Goal: Task Accomplishment & Management: Complete application form

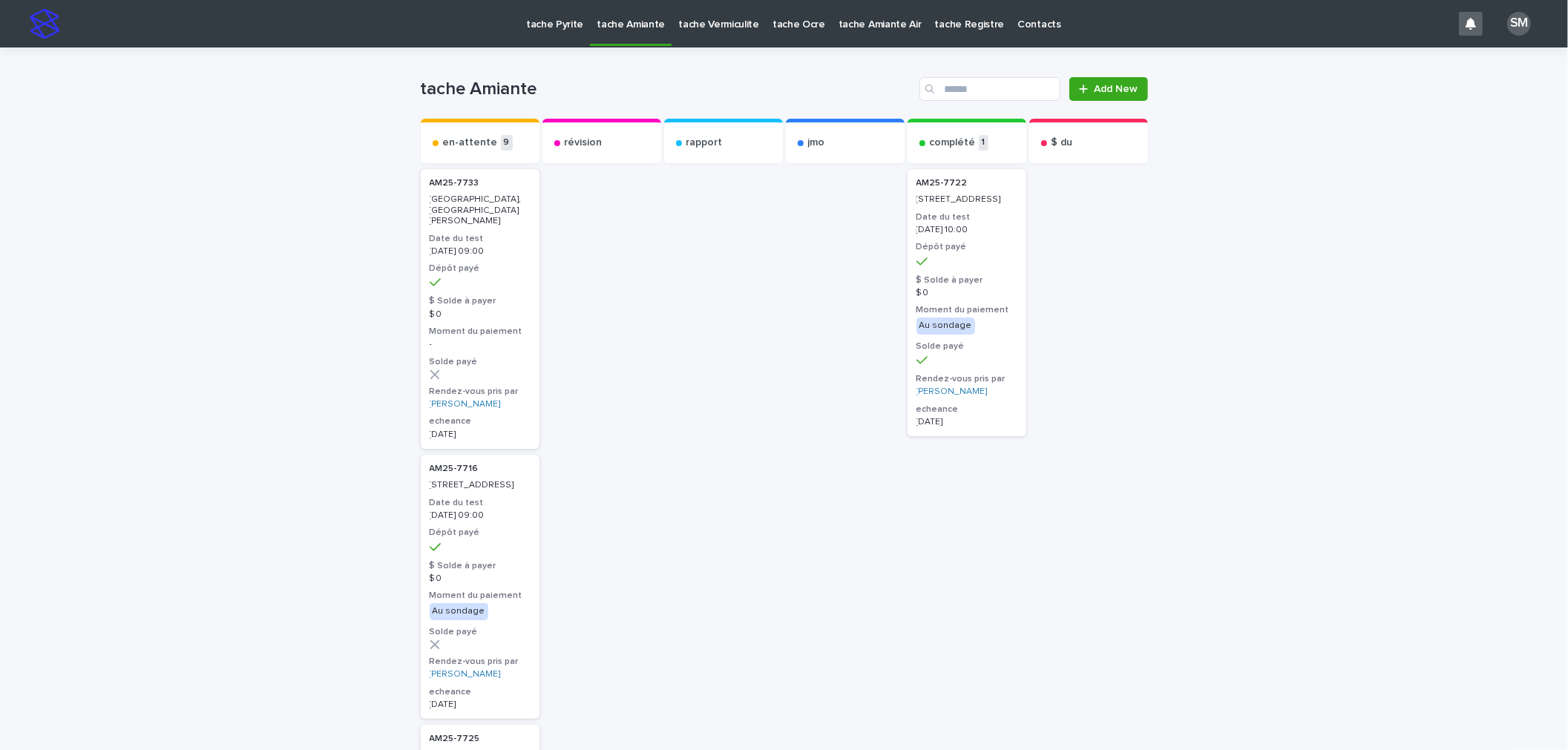
click at [572, 24] on p "tache Pyrite" at bounding box center [555, 15] width 57 height 31
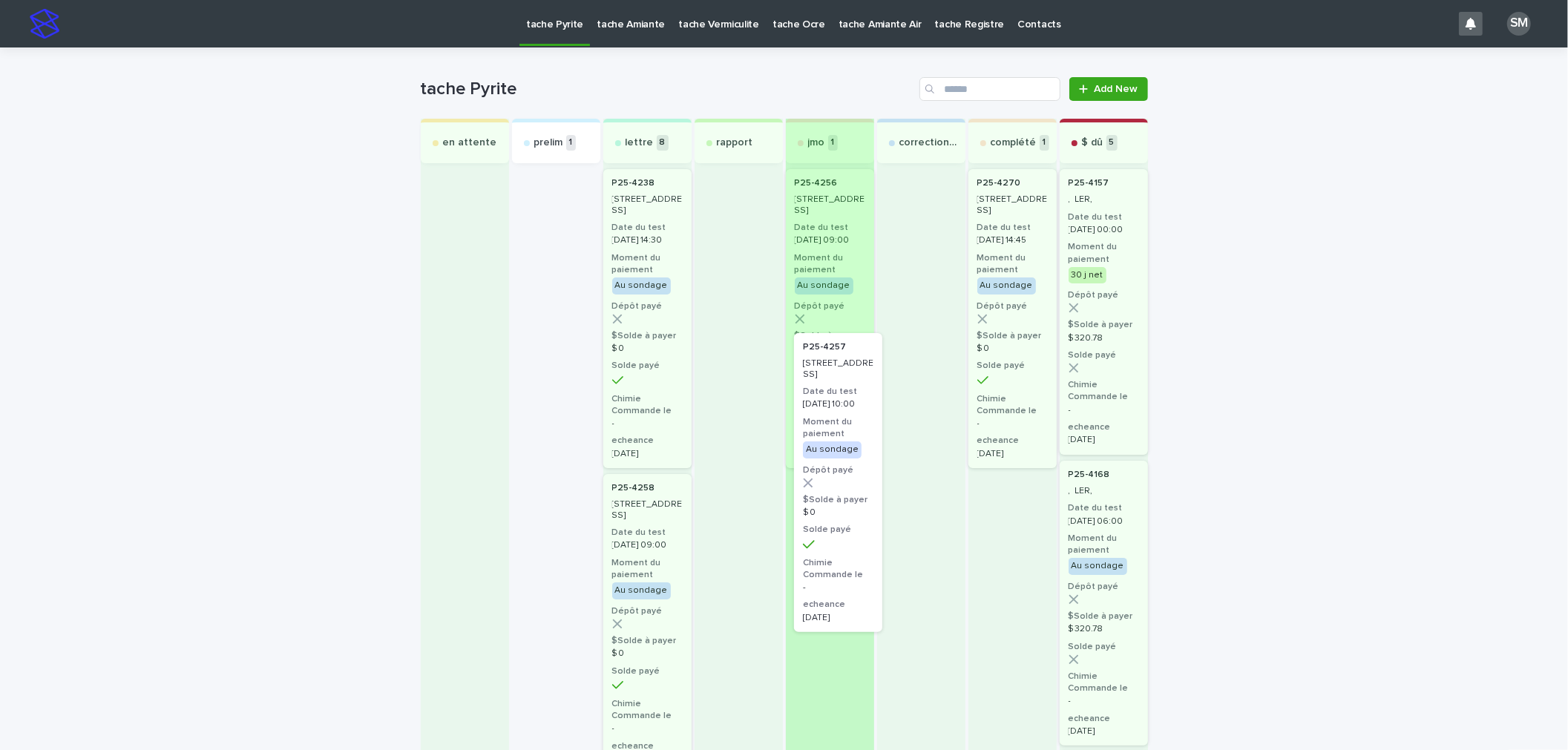
drag, startPoint x: 541, startPoint y: 316, endPoint x: 837, endPoint y: 484, distance: 340.4
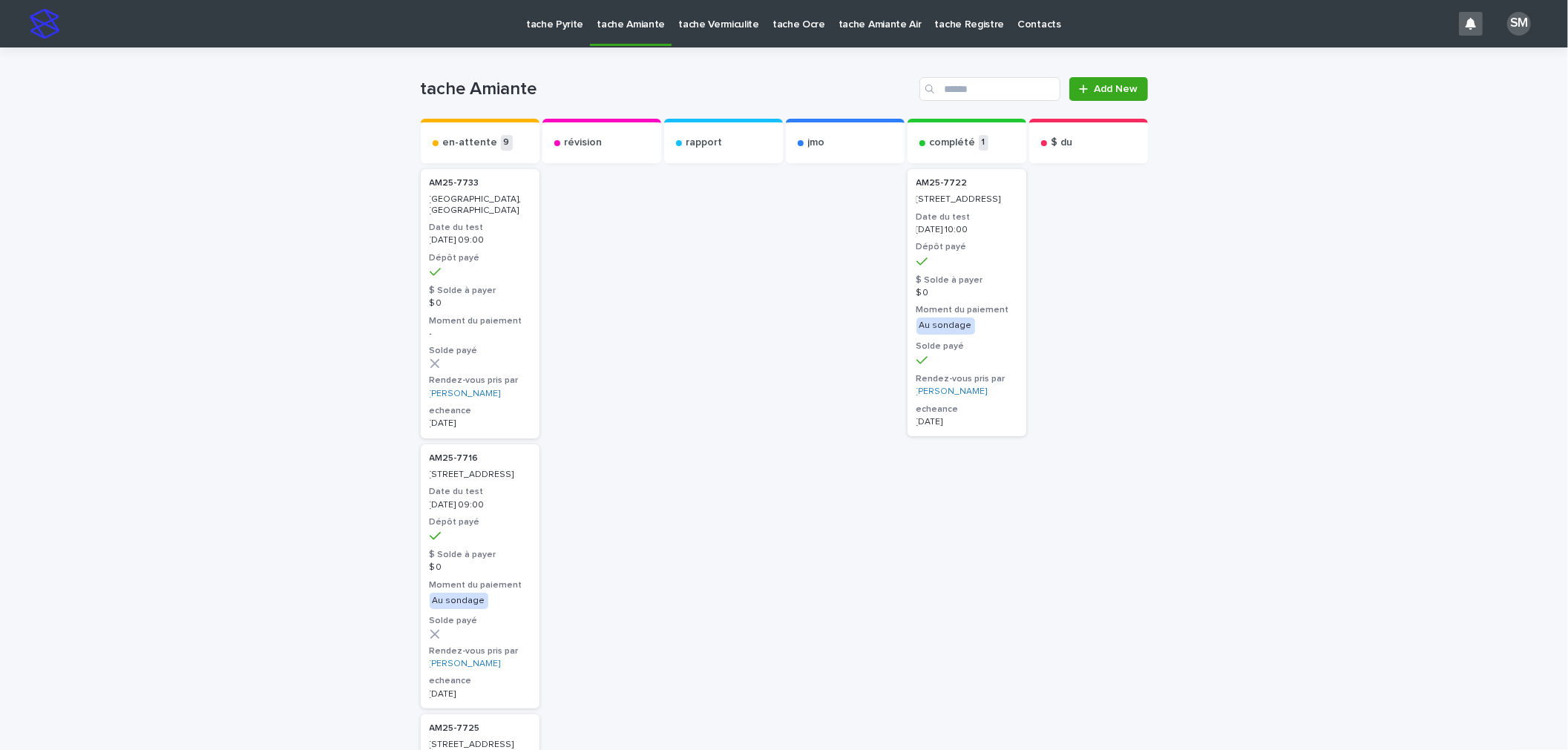
click at [540, 26] on p "tache Pyrite" at bounding box center [555, 15] width 57 height 31
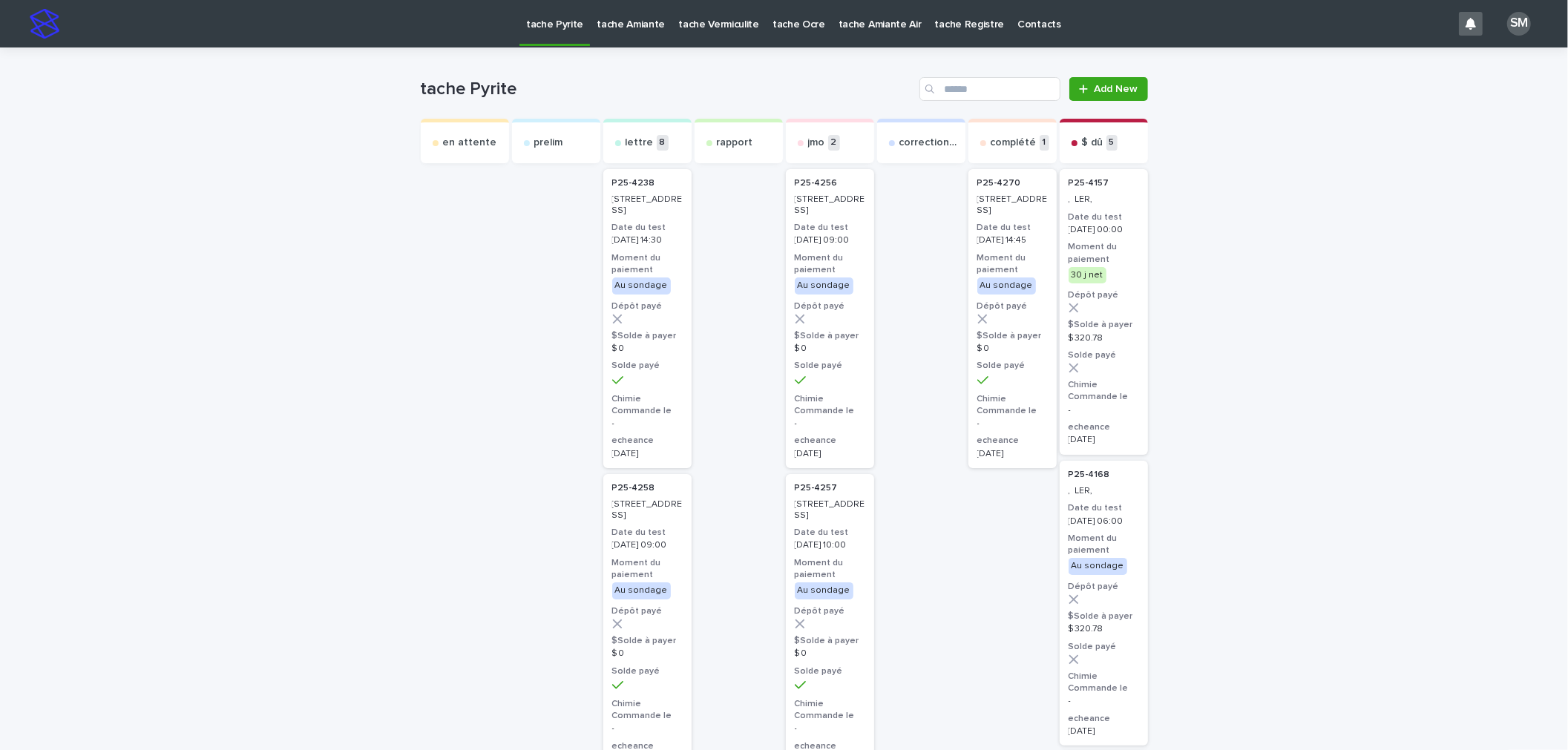
click at [822, 551] on p "[DATE] 10:00" at bounding box center [831, 546] width 71 height 11
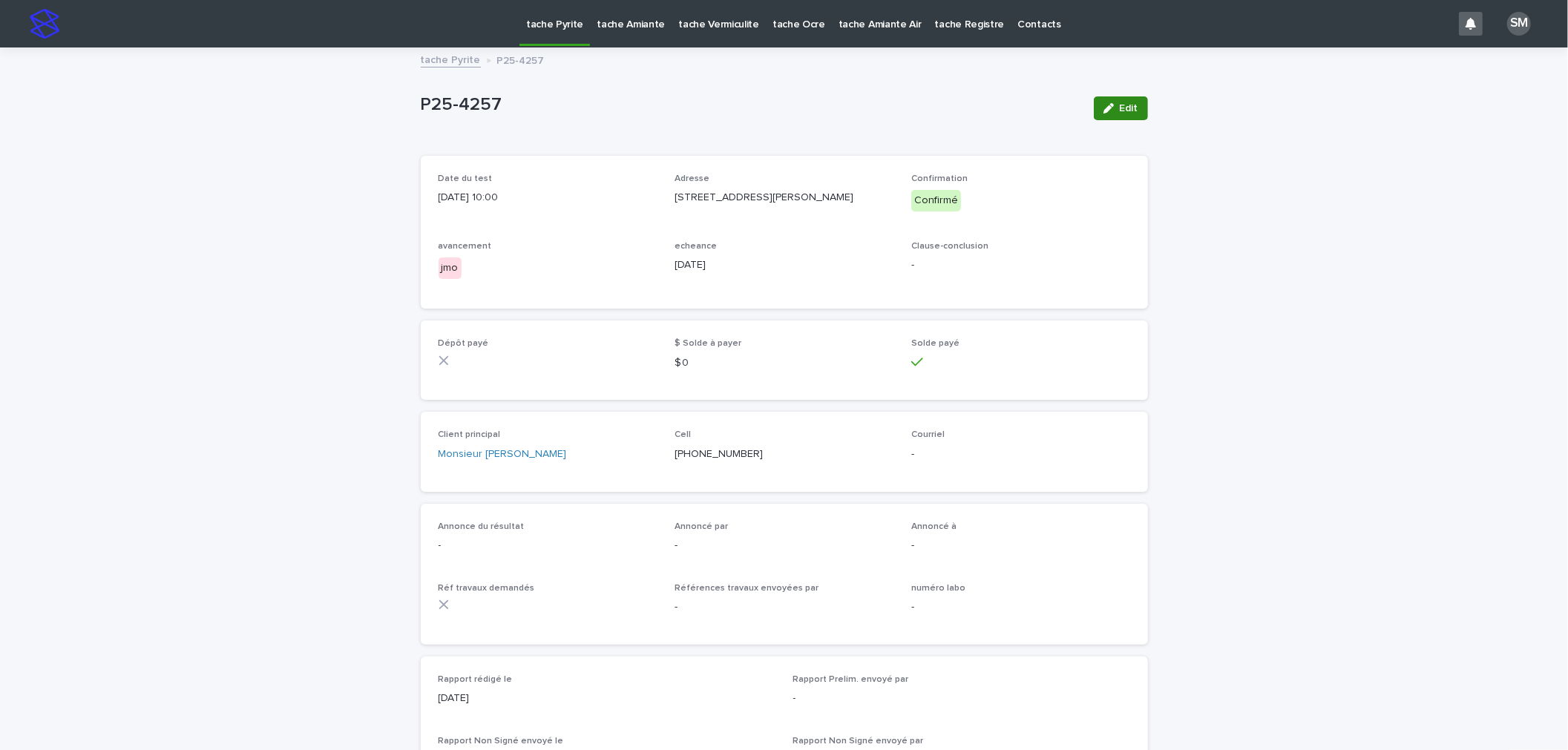
click at [1107, 117] on button "Edit" at bounding box center [1121, 109] width 54 height 24
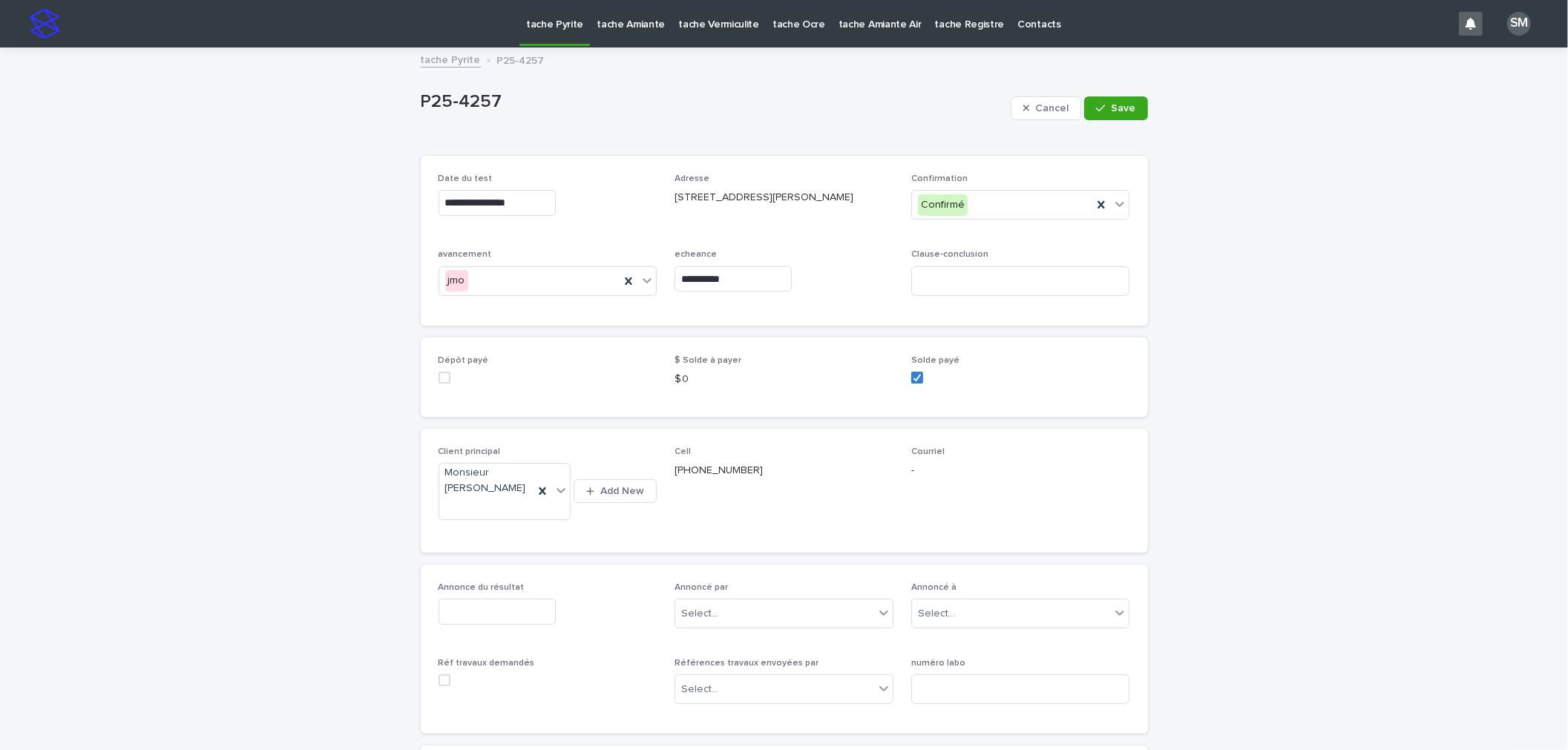
click at [495, 577] on div "Annonce du résultat Annoncé par Select... Annoncé à Select... Réf travaux deman…" at bounding box center [784, 649] width 727 height 170
click at [495, 606] on input "text" at bounding box center [498, 612] width 118 height 26
click at [509, 482] on div "15" at bounding box center [507, 491] width 20 height 20
type input "**********"
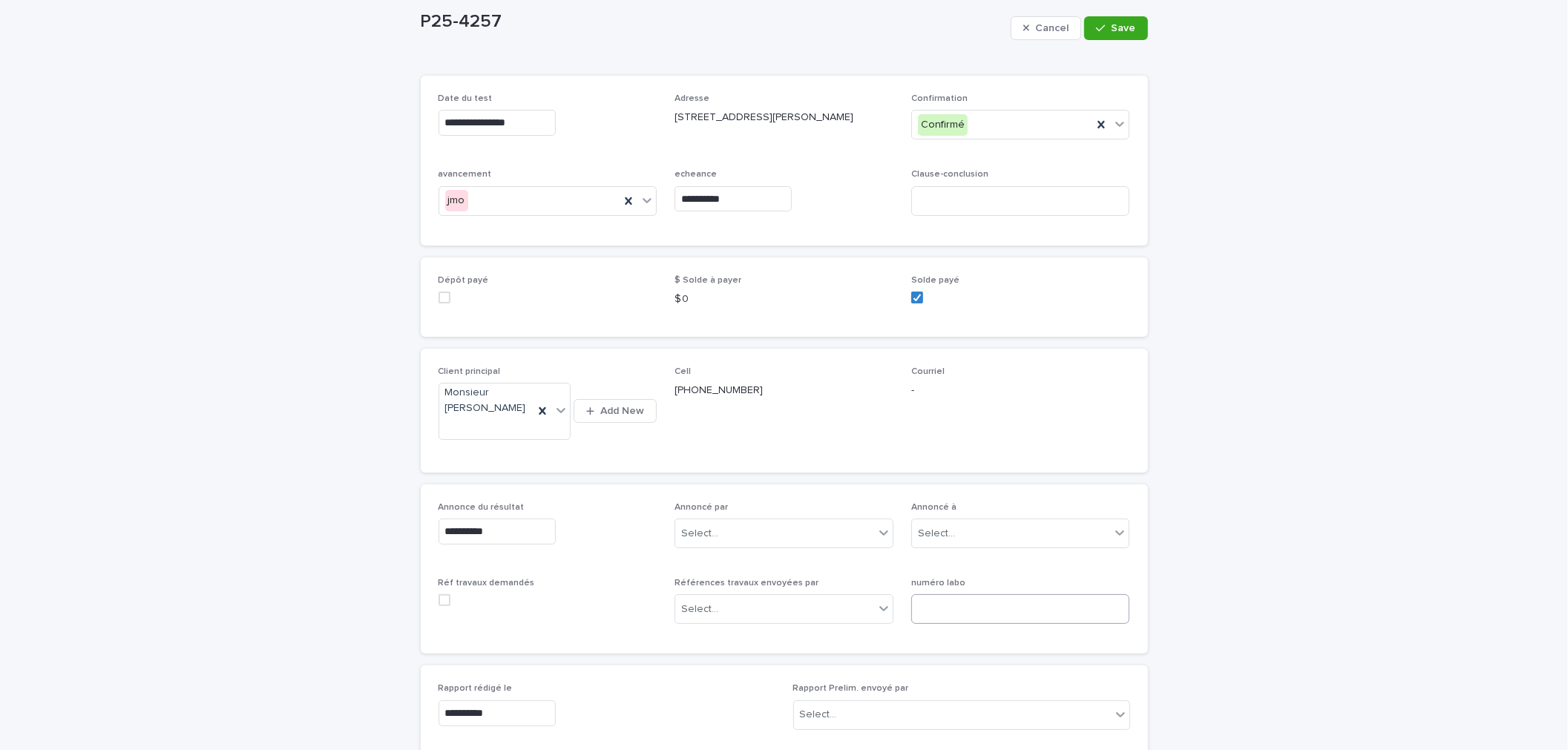
scroll to position [82, 0]
click at [955, 614] on input at bounding box center [1021, 607] width 219 height 29
type input "*****"
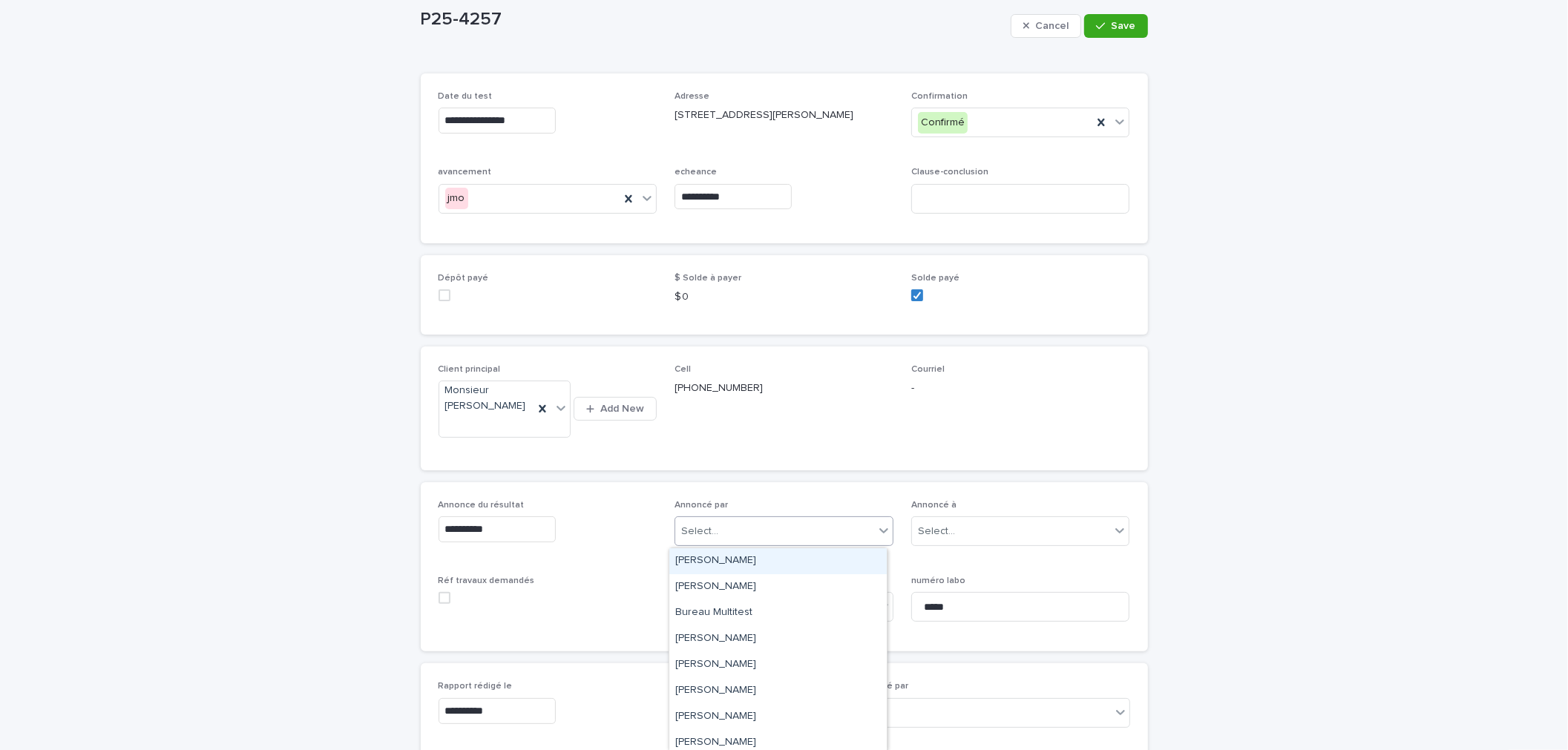
click at [732, 537] on div "Select..." at bounding box center [775, 531] width 199 height 24
type input "**"
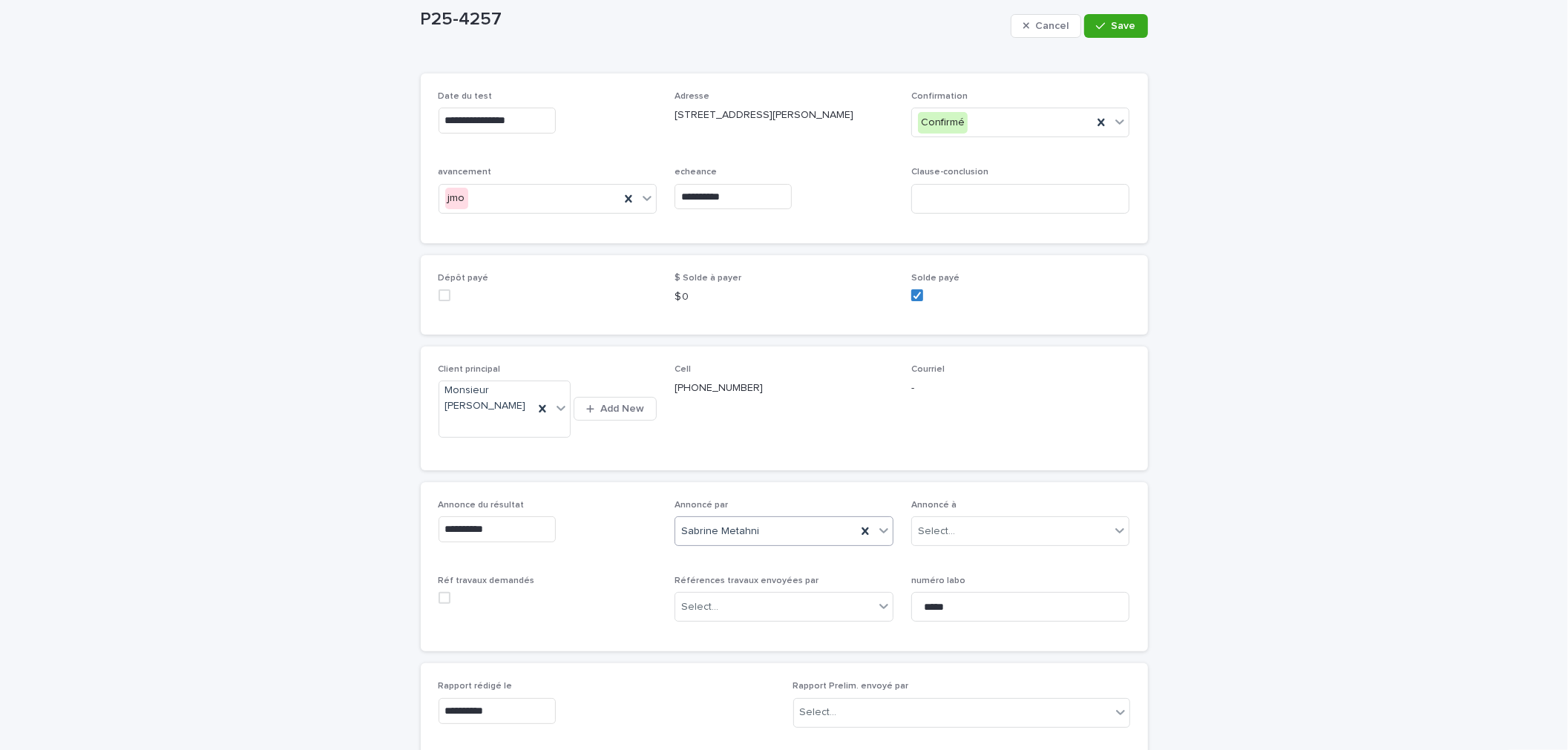
scroll to position [0, 0]
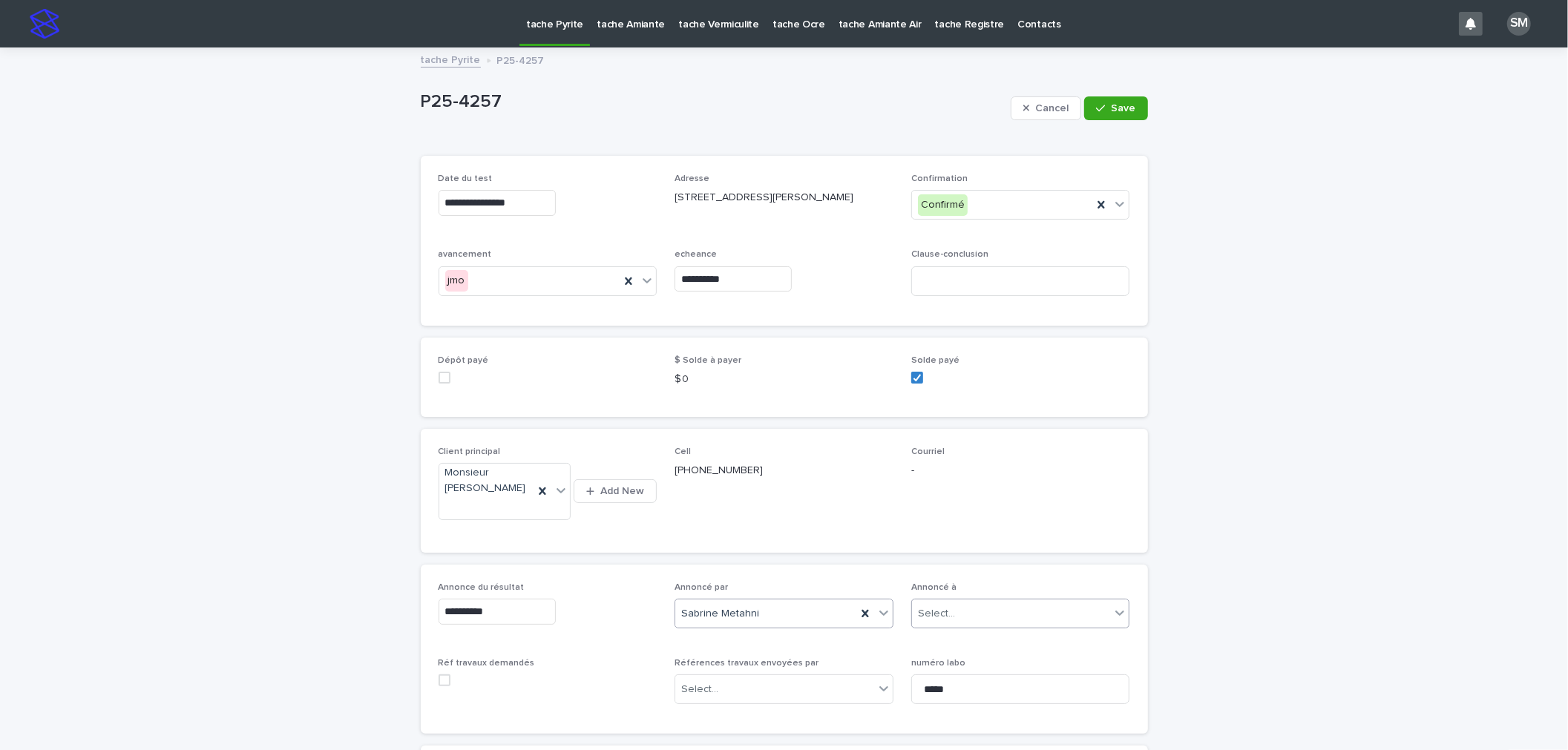
click at [939, 611] on div "Select..." at bounding box center [936, 614] width 37 height 16
type input "*"
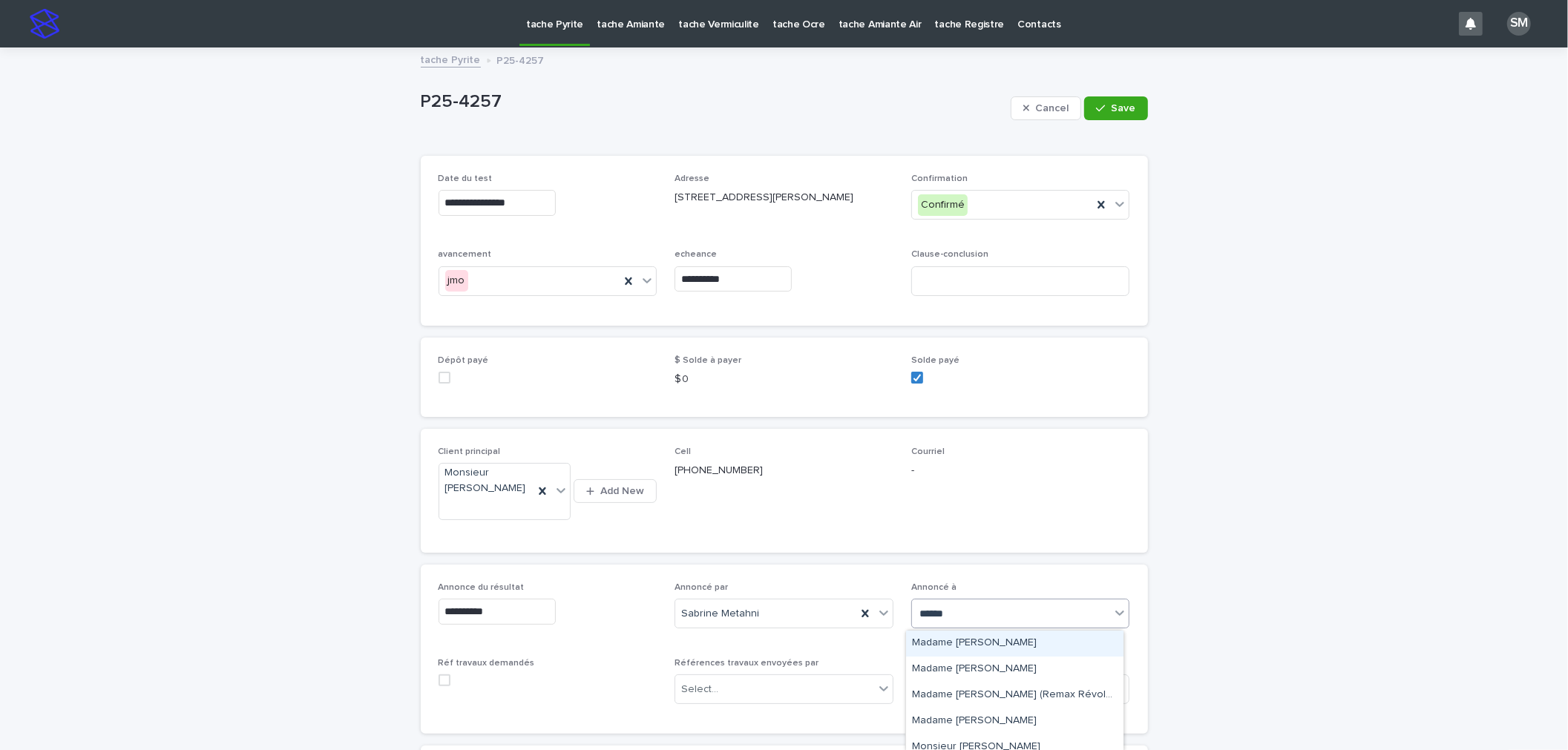
type input "*******"
click at [982, 691] on div "Monsieur Geatan Plourde" at bounding box center [1015, 691] width 217 height 26
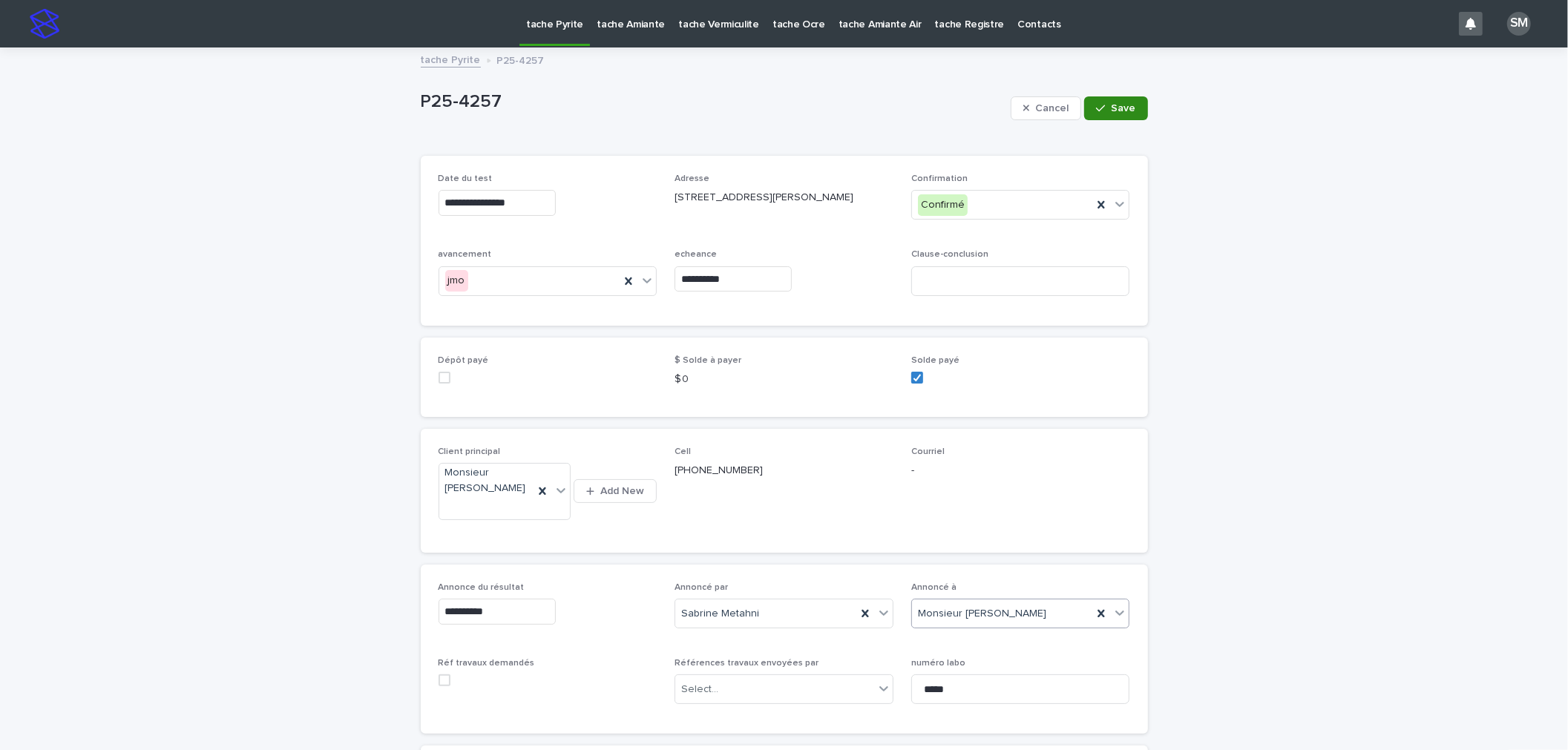
click at [1095, 118] on button "Save" at bounding box center [1116, 109] width 63 height 24
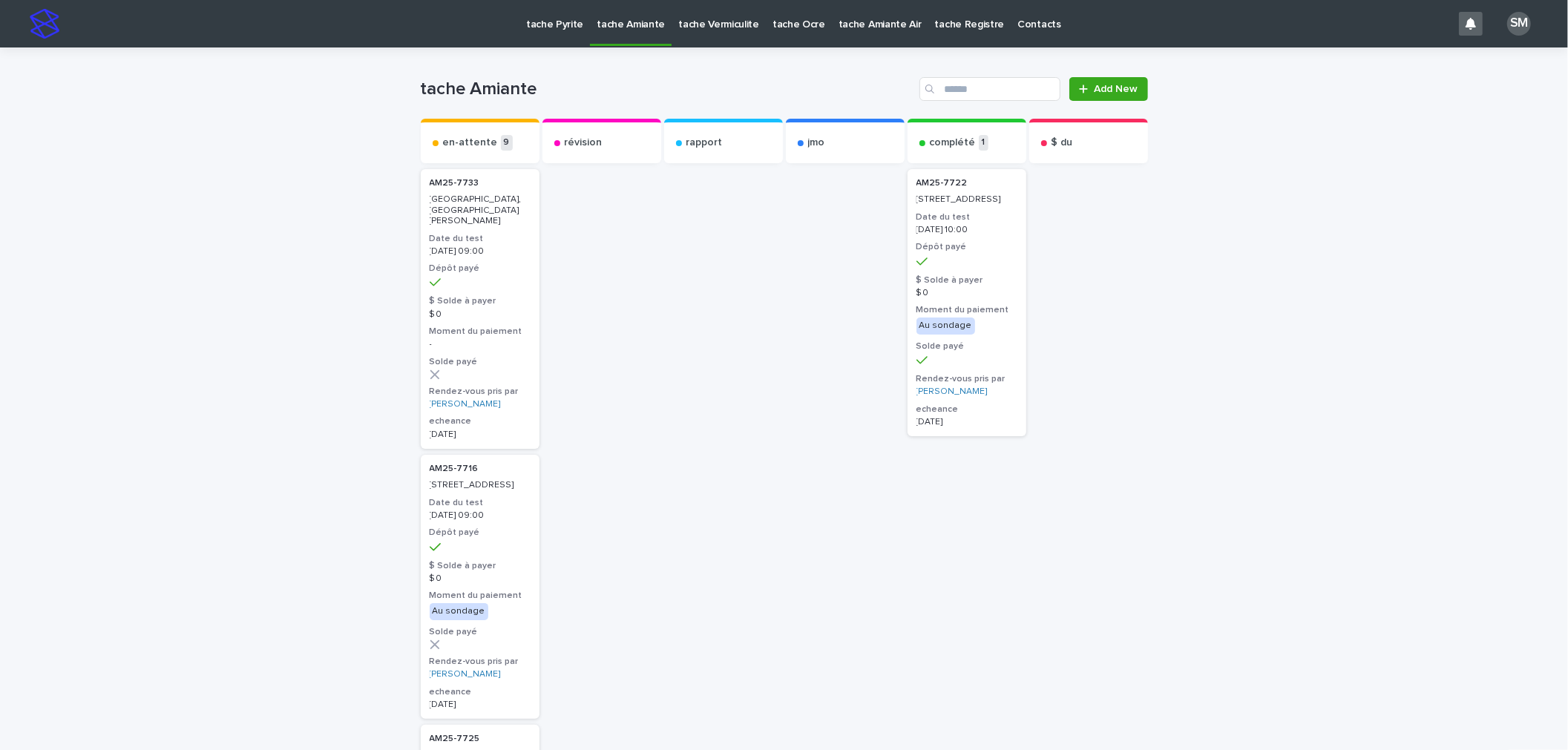
click at [541, 27] on p "tache Pyrite" at bounding box center [555, 15] width 57 height 31
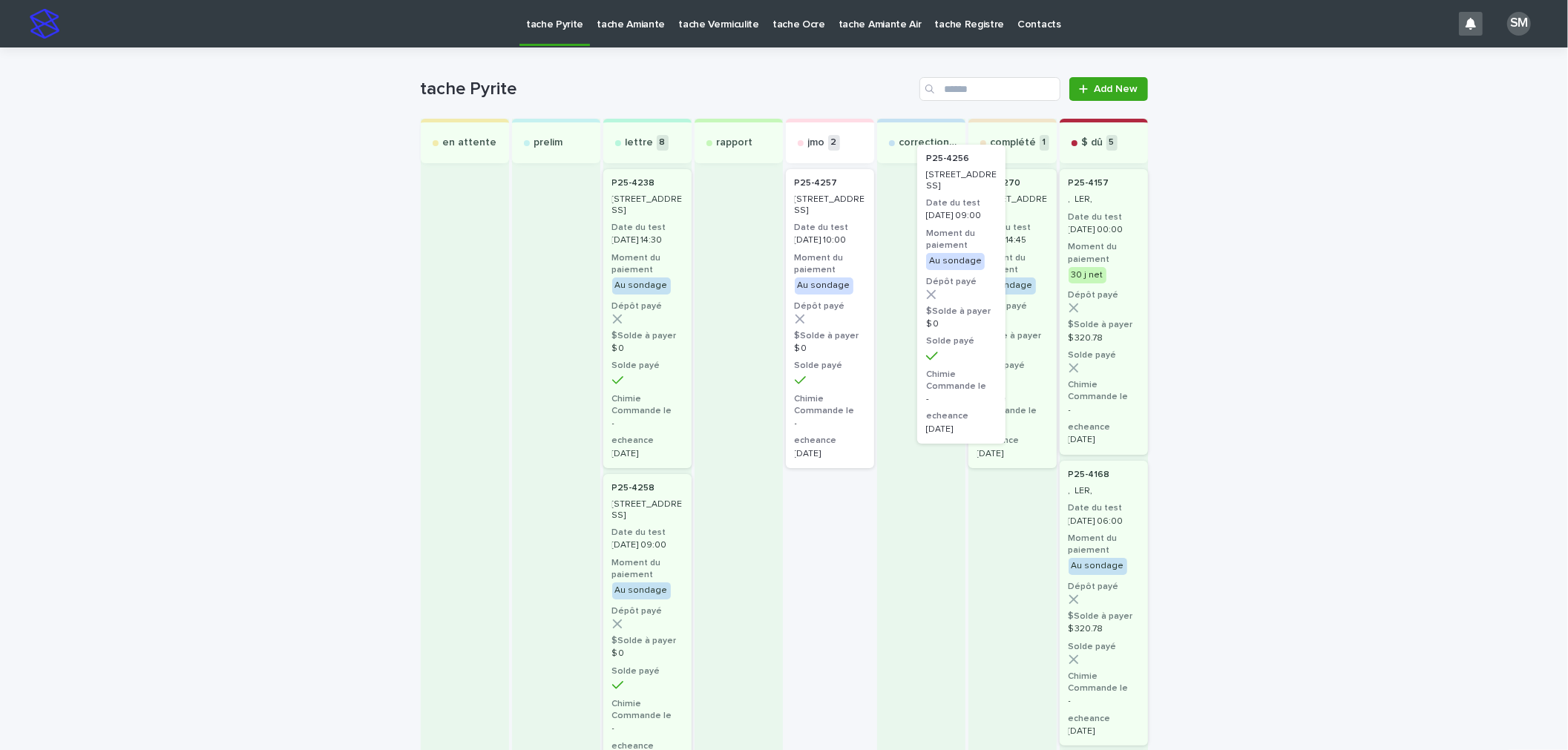
drag, startPoint x: 808, startPoint y: 304, endPoint x: 969, endPoint y: 274, distance: 163.8
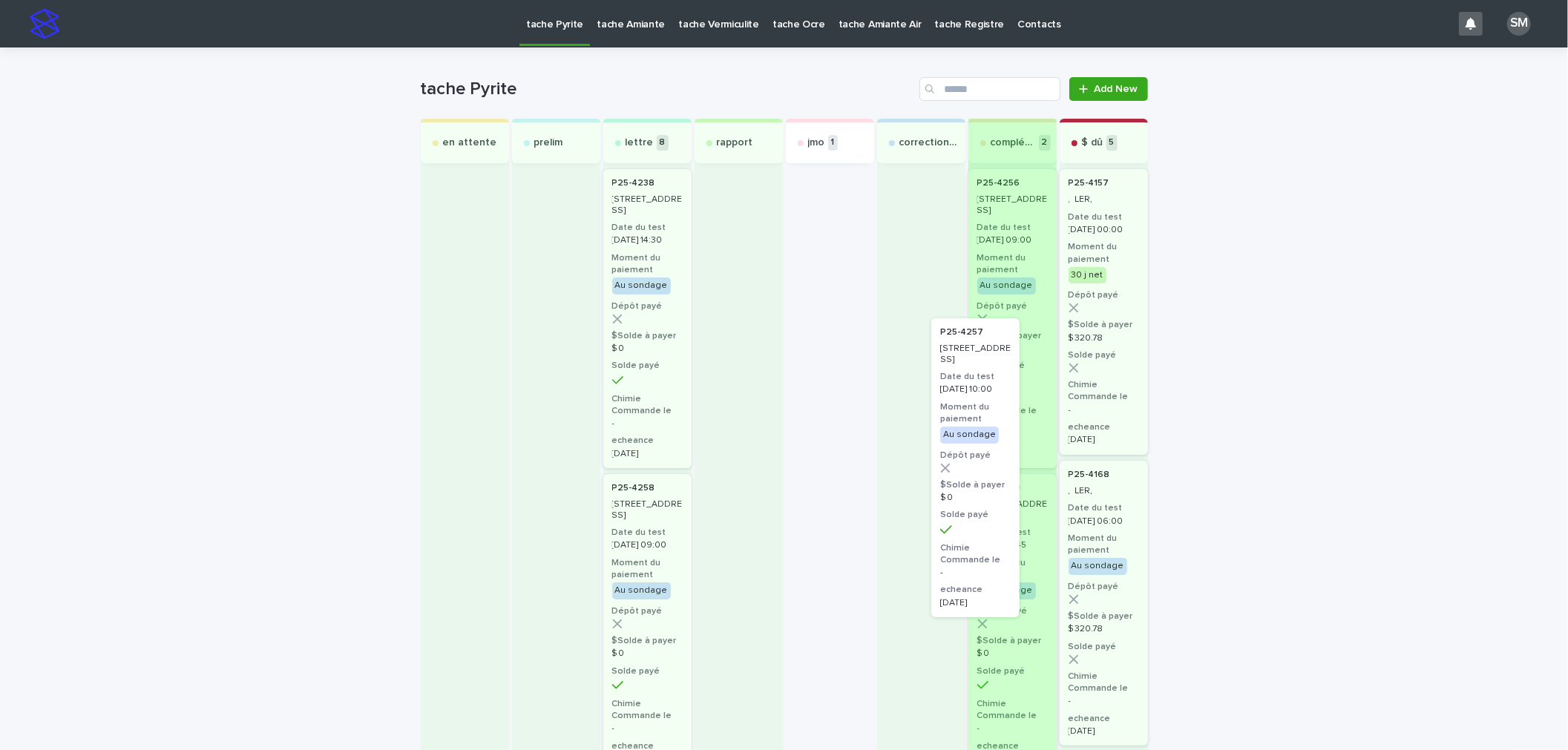
drag, startPoint x: 829, startPoint y: 357, endPoint x: 986, endPoint y: 506, distance: 216.4
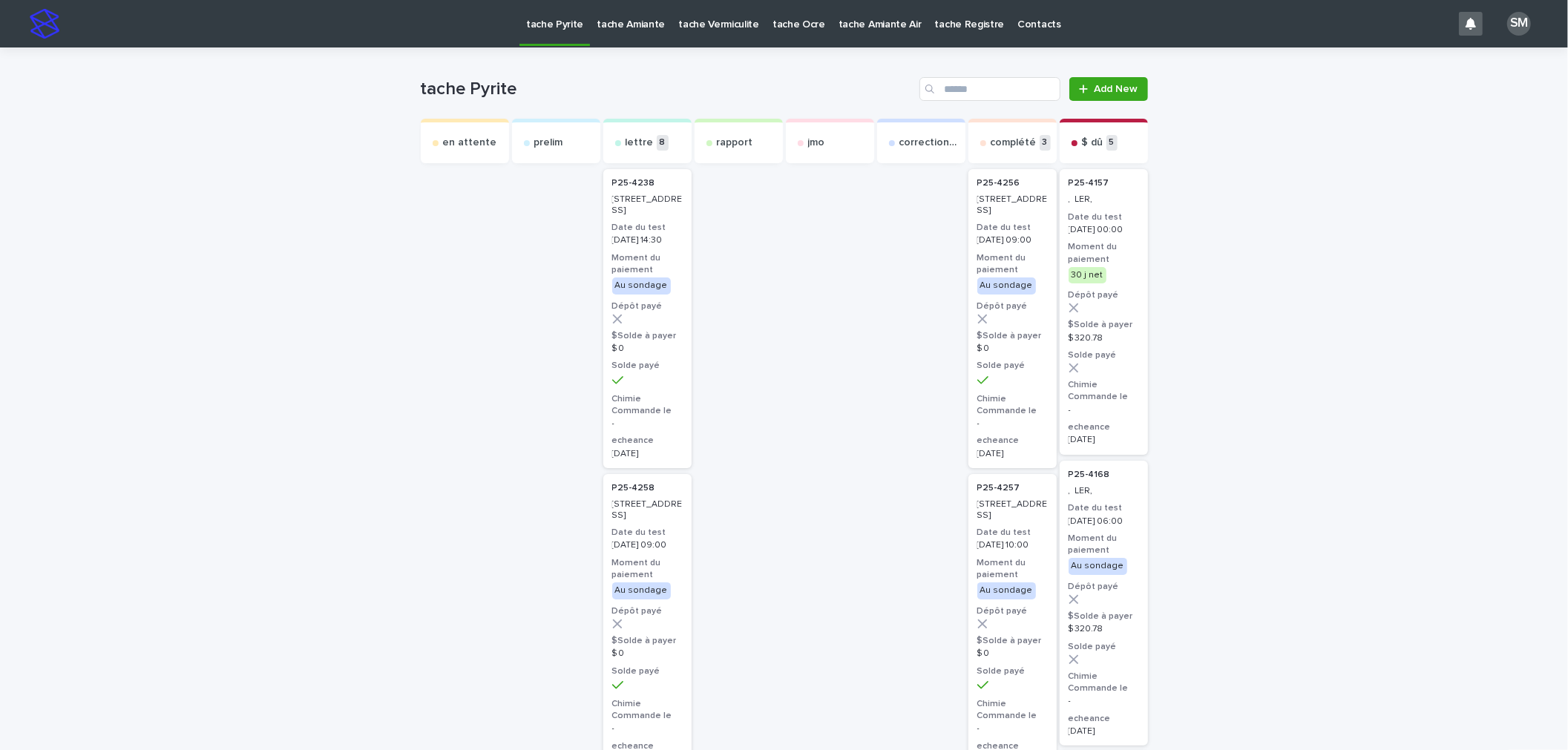
click at [622, 22] on p "tache Amiante" at bounding box center [631, 15] width 69 height 31
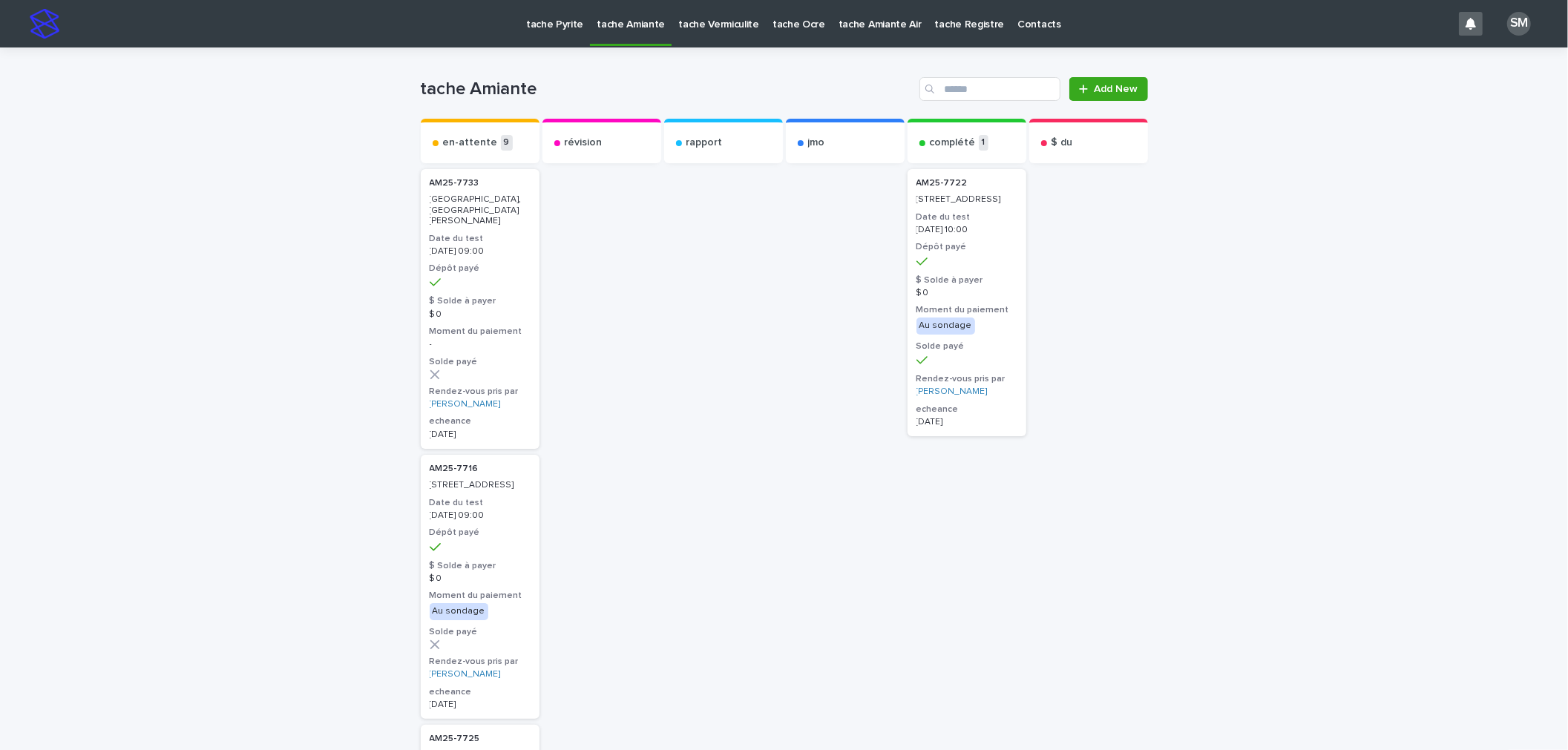
click at [710, 27] on p "tache Vermiculite" at bounding box center [718, 15] width 81 height 31
